Goal: Complete application form

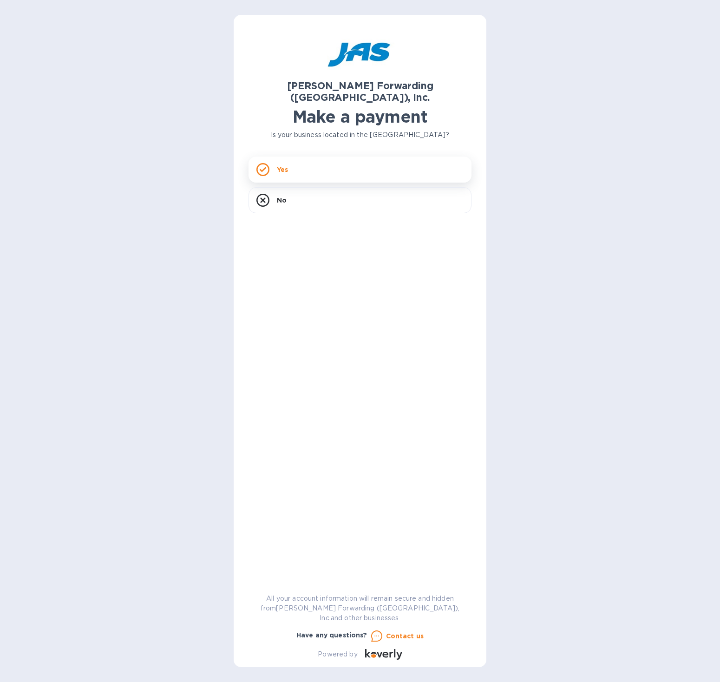
click at [295, 158] on div "Yes" at bounding box center [359, 169] width 223 height 26
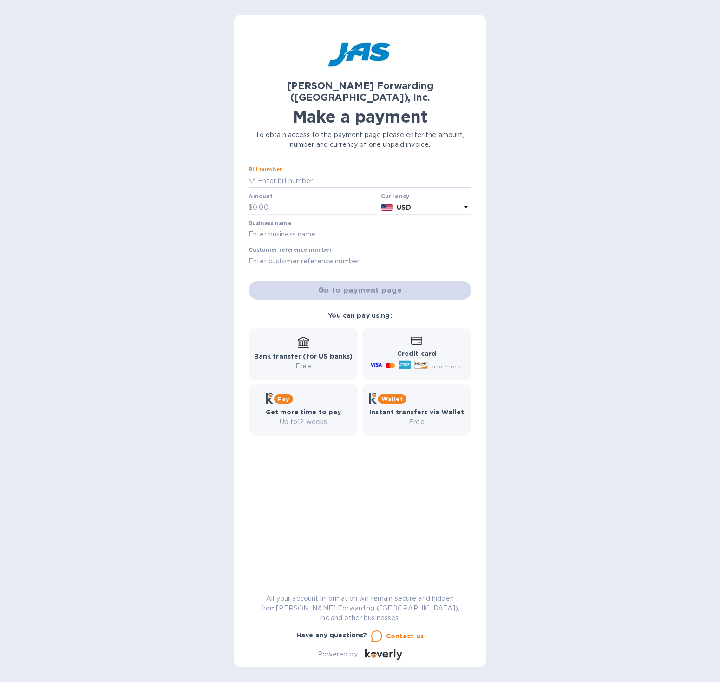
click at [282, 174] on input "text" at bounding box center [363, 181] width 215 height 14
type input "BOS503328229"
click at [276, 201] on input "text" at bounding box center [315, 208] width 124 height 14
type input "591.59"
click at [265, 228] on input "text" at bounding box center [359, 235] width 223 height 14
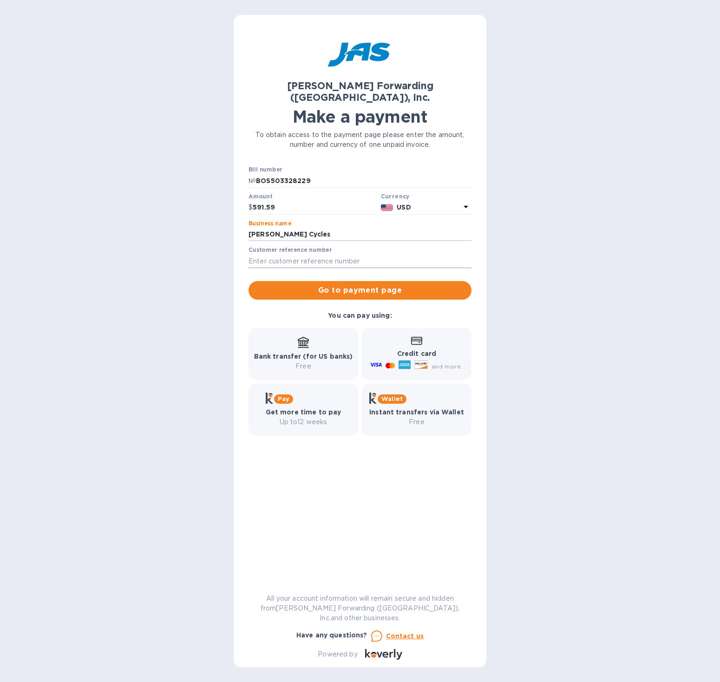
type input "[PERSON_NAME] Cycles"
click at [256, 254] on input "text" at bounding box center [359, 261] width 223 height 14
type input "PETWHIQHI"
click at [364, 285] on span "Go to payment page" at bounding box center [360, 290] width 208 height 11
